Goal: Information Seeking & Learning: Find specific page/section

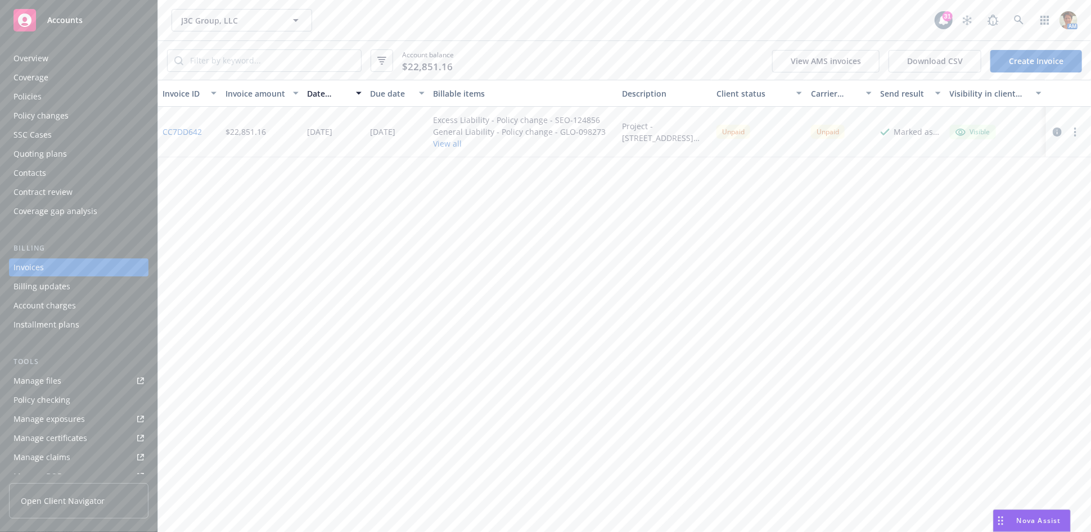
click at [48, 379] on div "Manage files" at bounding box center [37, 381] width 48 height 18
click at [87, 147] on div "Quoting plans" at bounding box center [78, 154] width 130 height 18
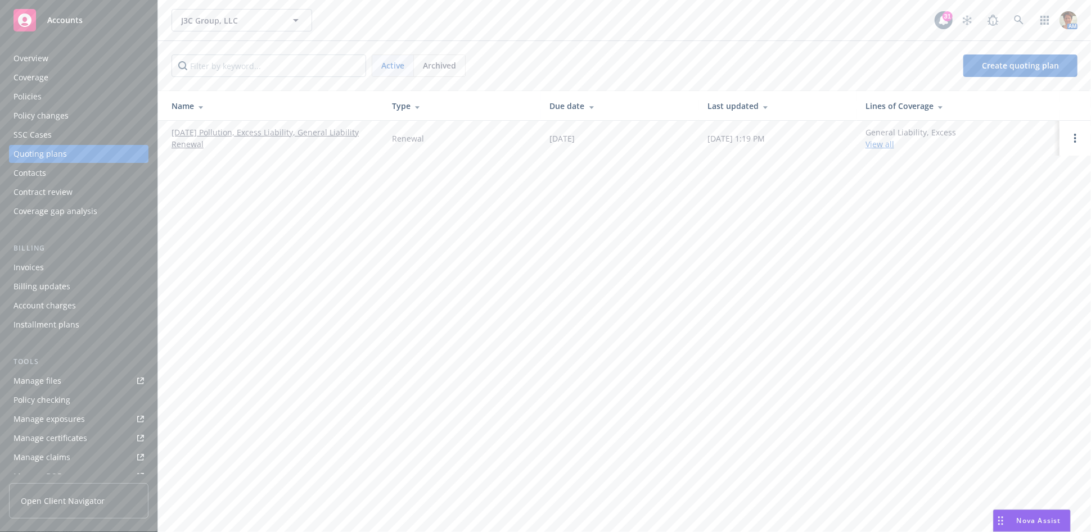
click at [324, 132] on link "[DATE] Pollution, Excess Liability, General Liability Renewal" at bounding box center [272, 138] width 202 height 24
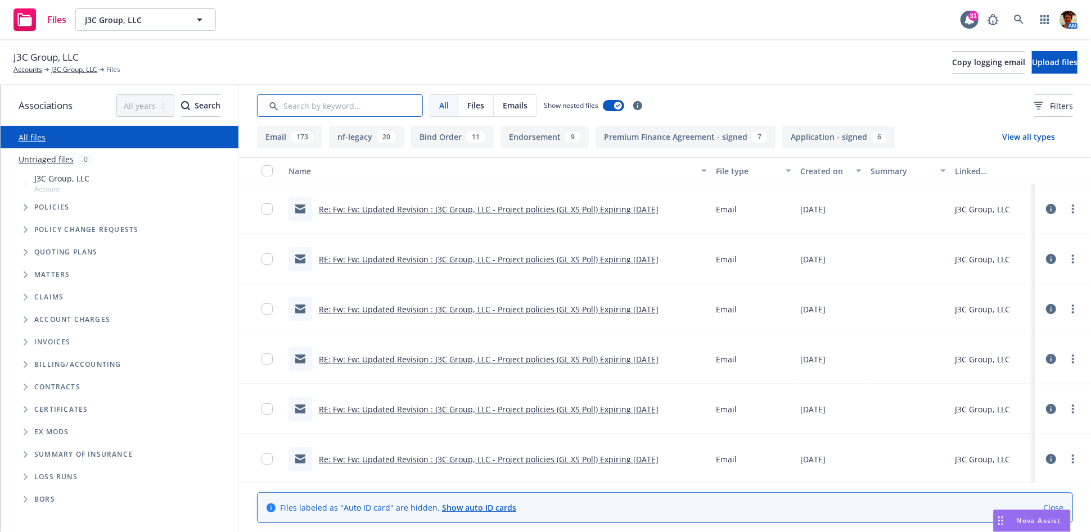
drag, startPoint x: 265, startPoint y: 106, endPoint x: 292, endPoint y: 102, distance: 26.7
click at [266, 106] on input "Search by keyword..." at bounding box center [340, 105] width 166 height 22
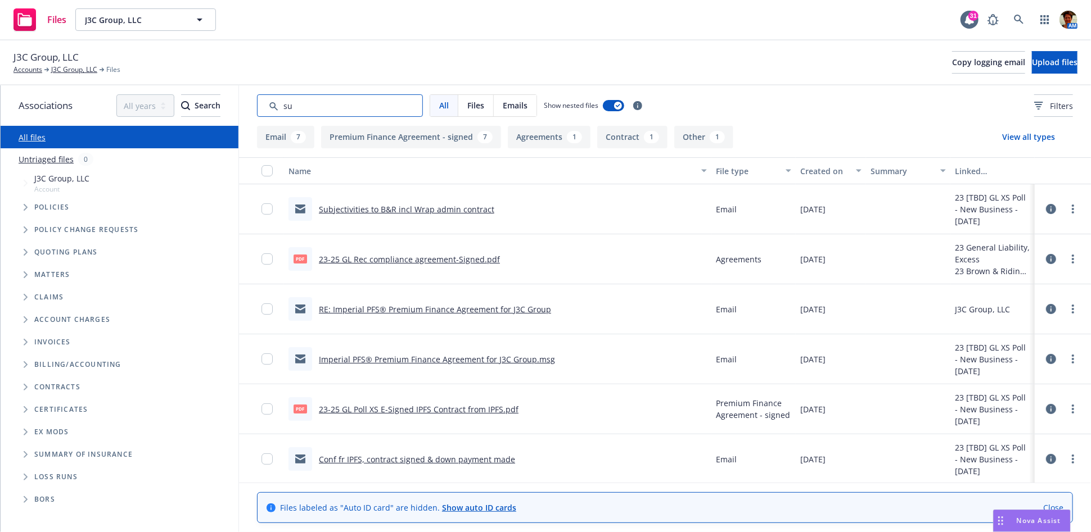
type input "s"
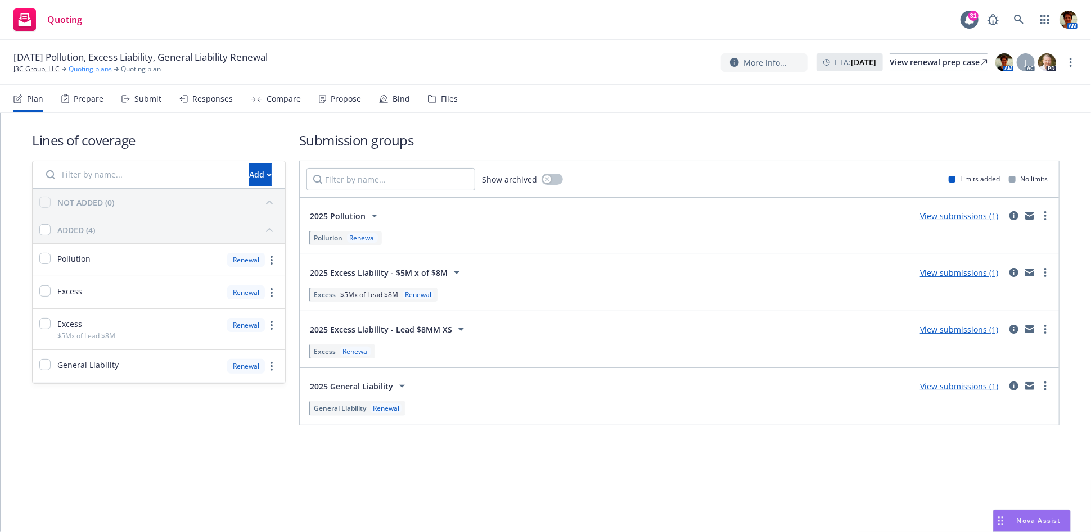
click at [71, 69] on link "Quoting plans" at bounding box center [90, 69] width 43 height 10
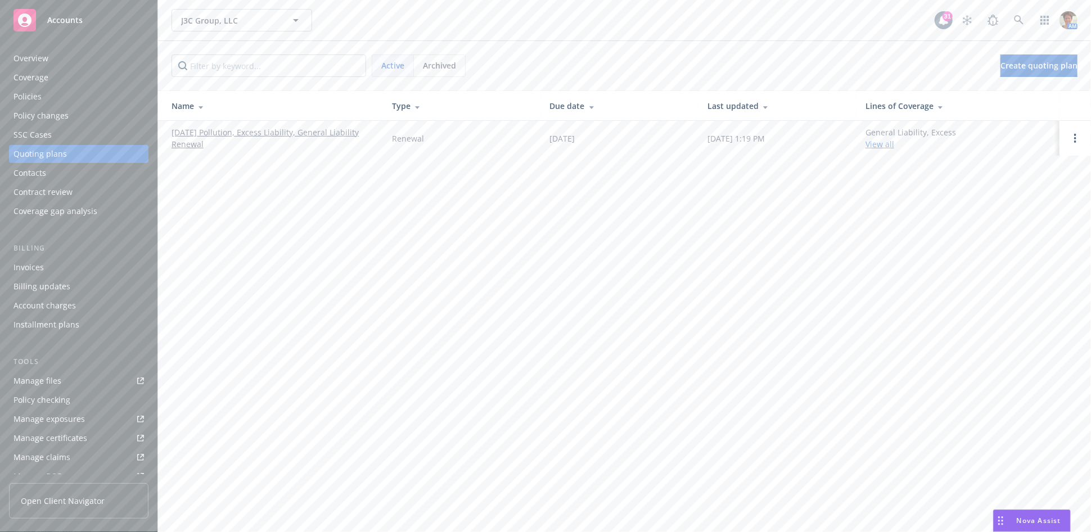
click at [187, 136] on link "08/28/25 Pollution, Excess Liability, General Liability Renewal" at bounding box center [272, 138] width 202 height 24
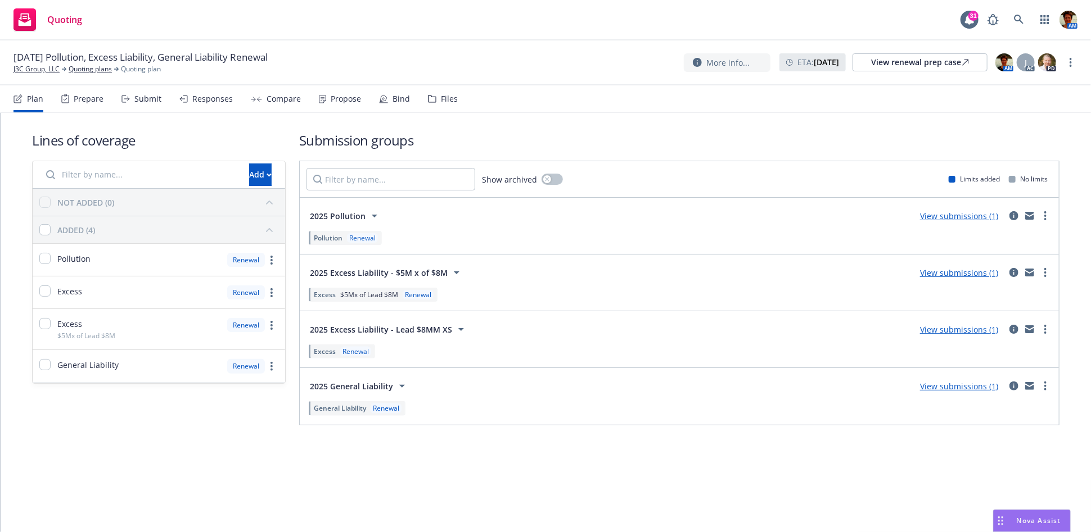
click at [138, 98] on div "Submit" at bounding box center [147, 98] width 27 height 9
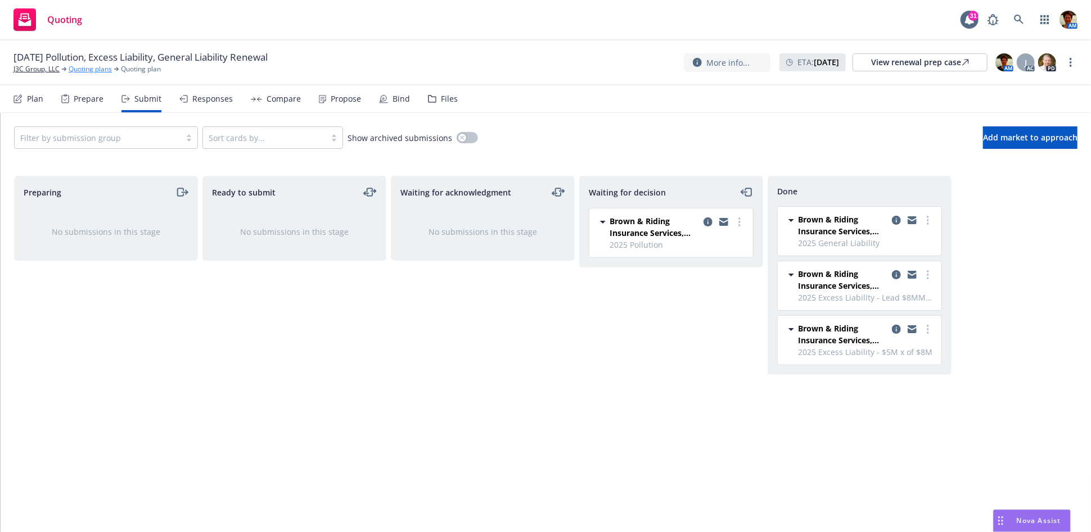
click at [91, 68] on link "Quoting plans" at bounding box center [90, 69] width 43 height 10
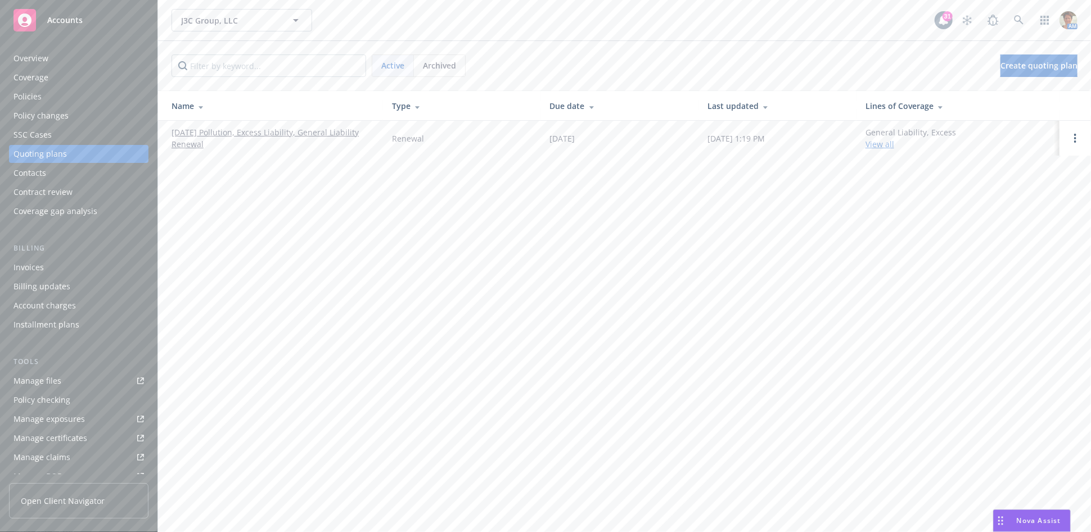
click at [439, 62] on span "Archived" at bounding box center [439, 66] width 33 height 12
click at [240, 174] on link "New Business - [DATE]" at bounding box center [213, 174] width 85 height 12
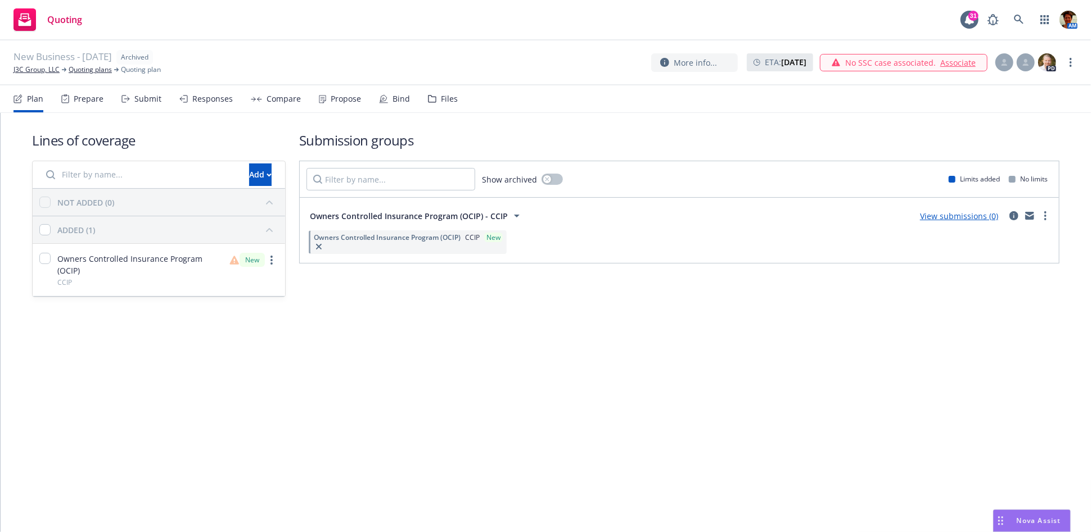
click at [433, 101] on div "Files" at bounding box center [443, 98] width 30 height 27
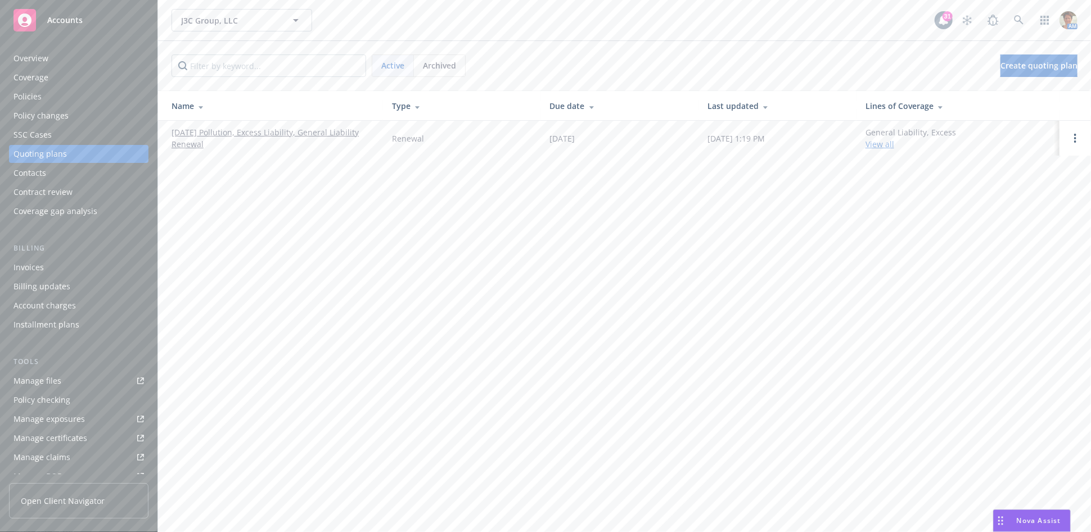
click at [431, 66] on span "Archived" at bounding box center [439, 66] width 33 height 12
click at [229, 135] on link "[TBD] GL XS Poll - New Business - [DATE]" at bounding box center [247, 139] width 152 height 12
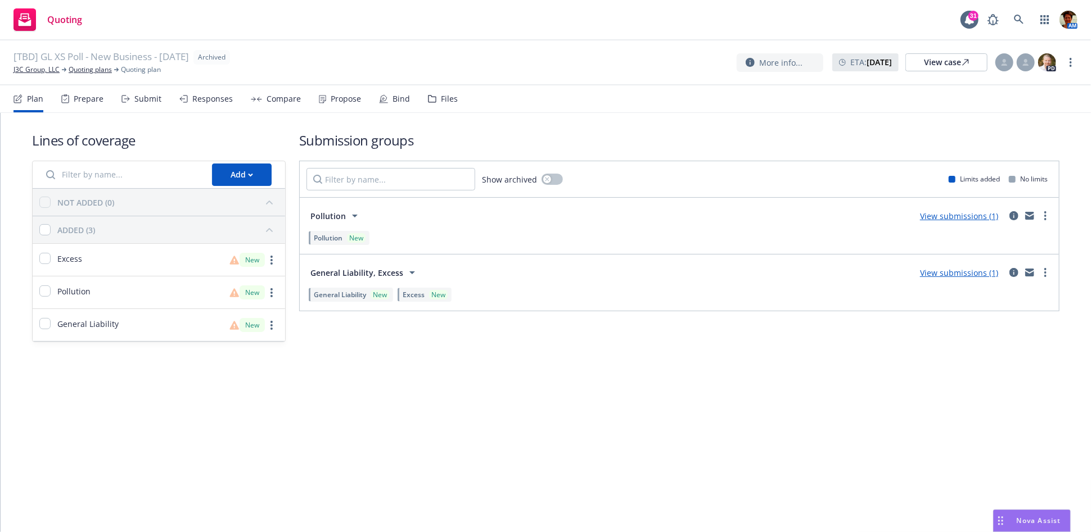
click at [443, 101] on div "Files" at bounding box center [449, 98] width 17 height 9
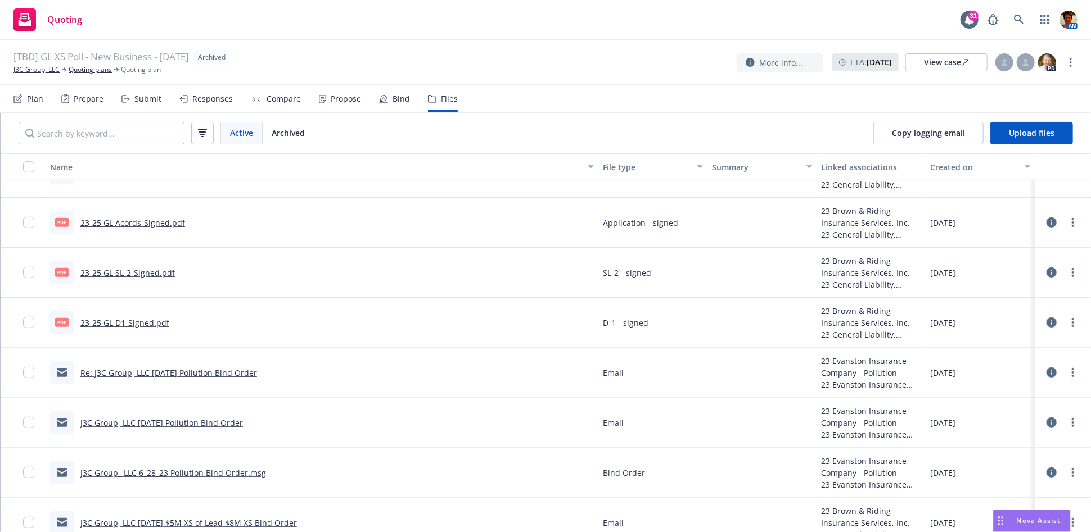
scroll to position [3060, 0]
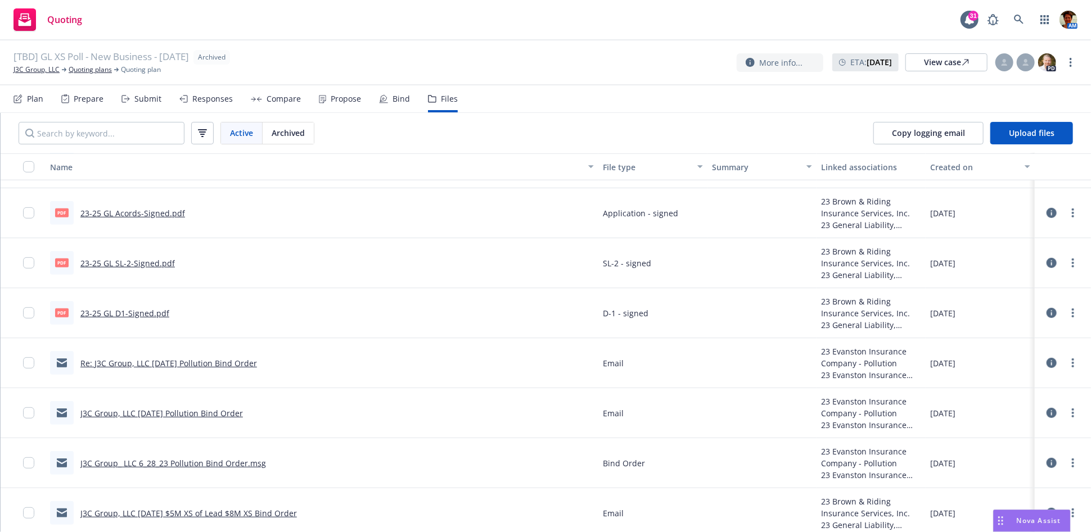
click at [186, 358] on link "Re: J3C Group, LLC [DATE] Pollution Bind Order" at bounding box center [168, 363] width 177 height 11
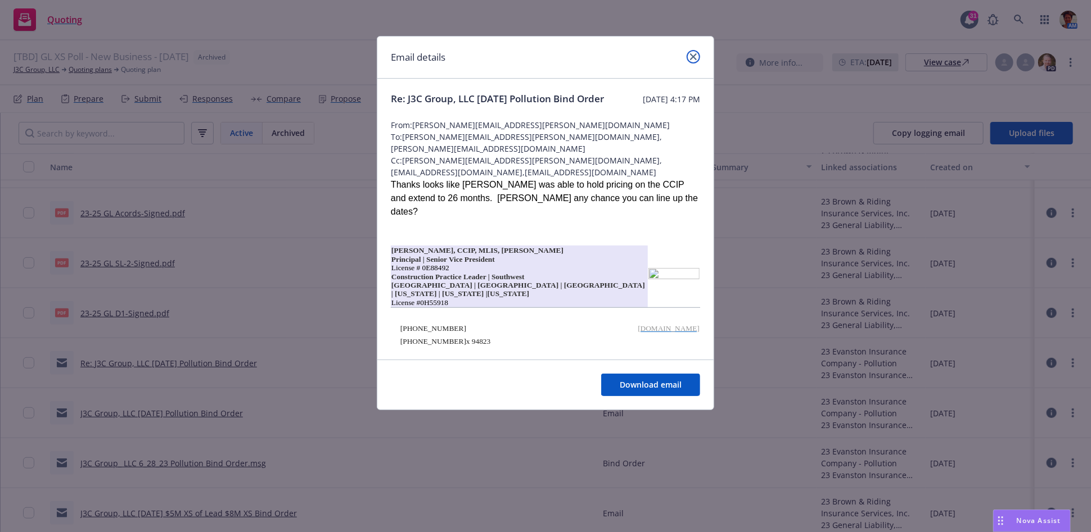
click at [692, 57] on icon "close" at bounding box center [693, 56] width 7 height 7
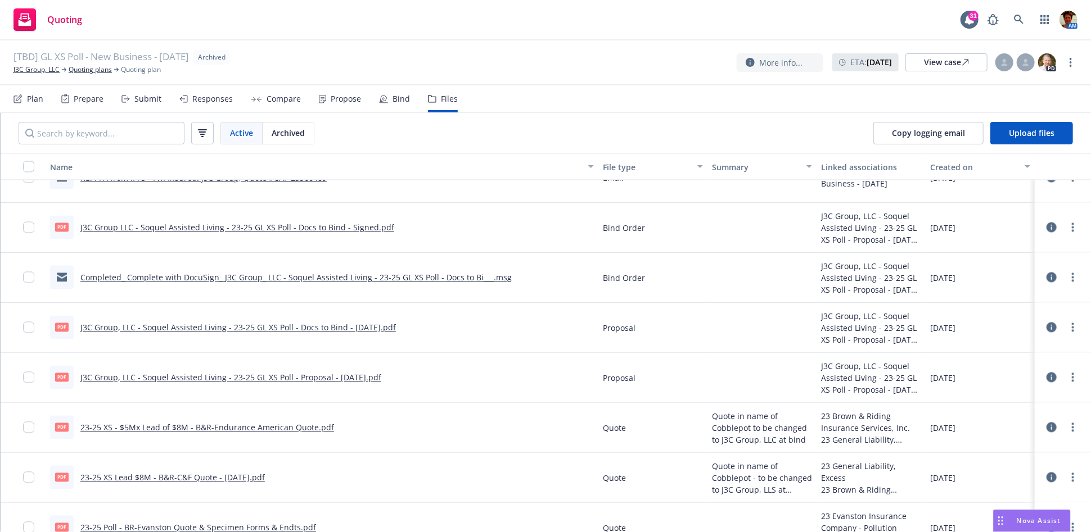
scroll to position [3997, 0]
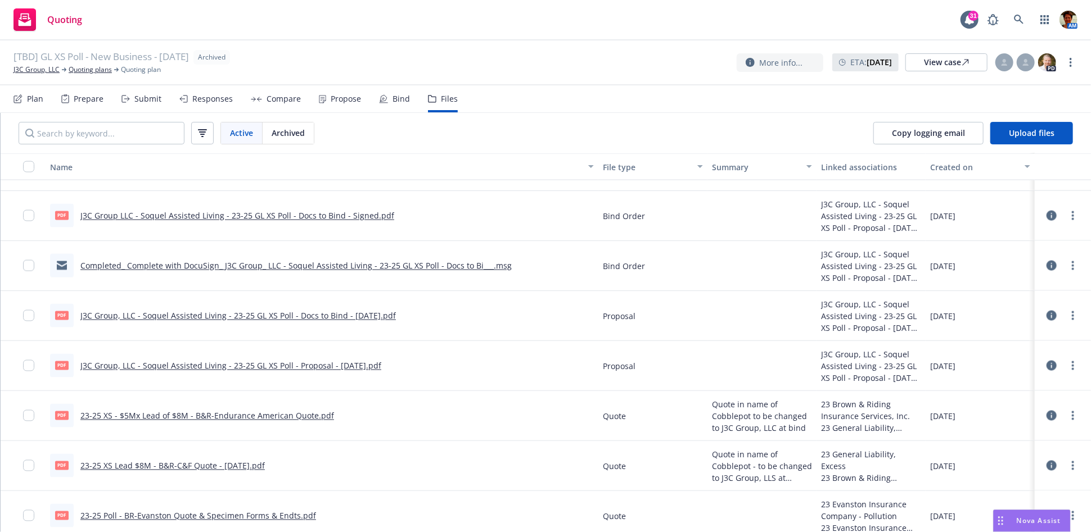
click at [279, 367] on link "J3C Group, LLC - Soquel Assisted Living - 23-25 GL XS Poll - Proposal - [DATE].…" at bounding box center [230, 366] width 301 height 11
click at [44, 69] on link "J3C Group, LLC" at bounding box center [36, 70] width 46 height 10
